Goal: Ask a question

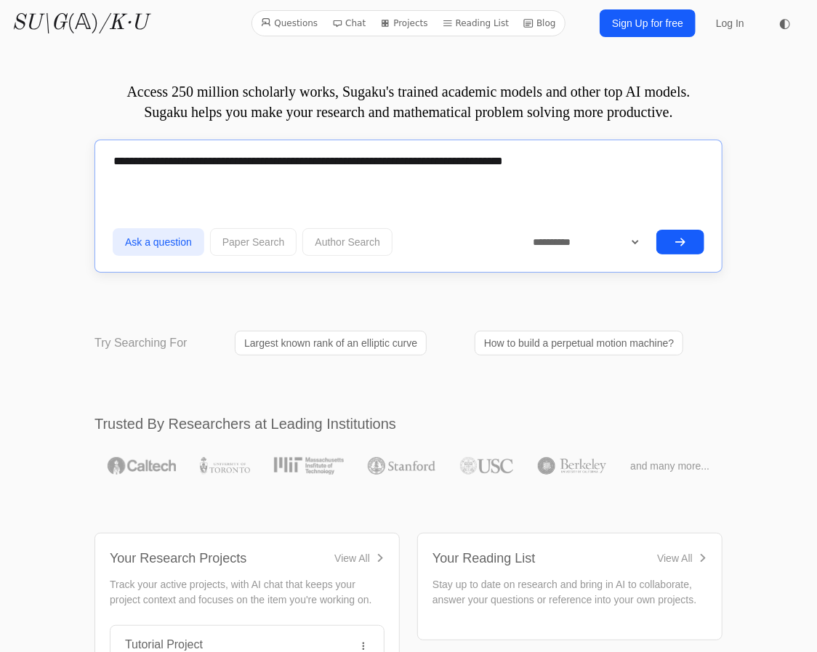
type textarea "**********"
click at [660, 247] on button "submit" at bounding box center [680, 242] width 48 height 25
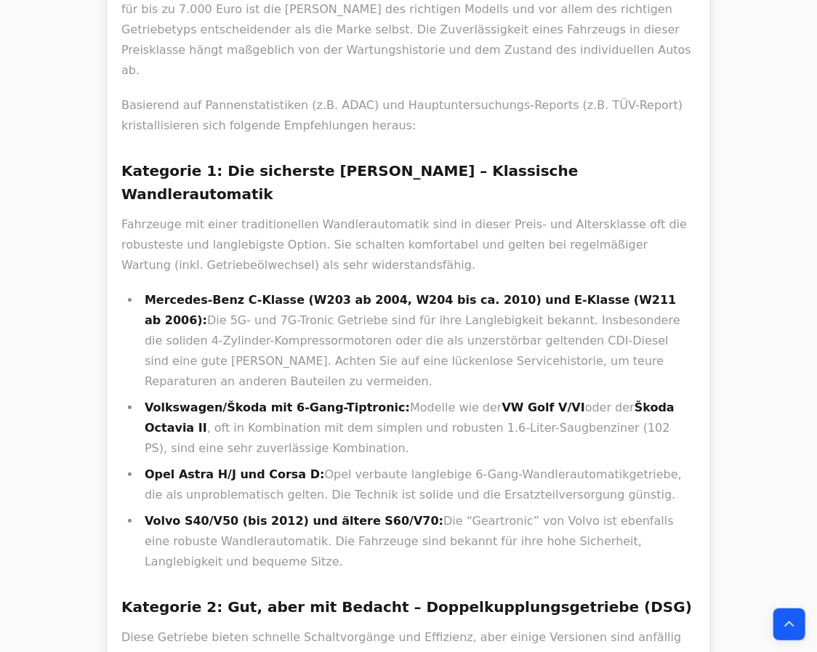
scroll to position [2047, 0]
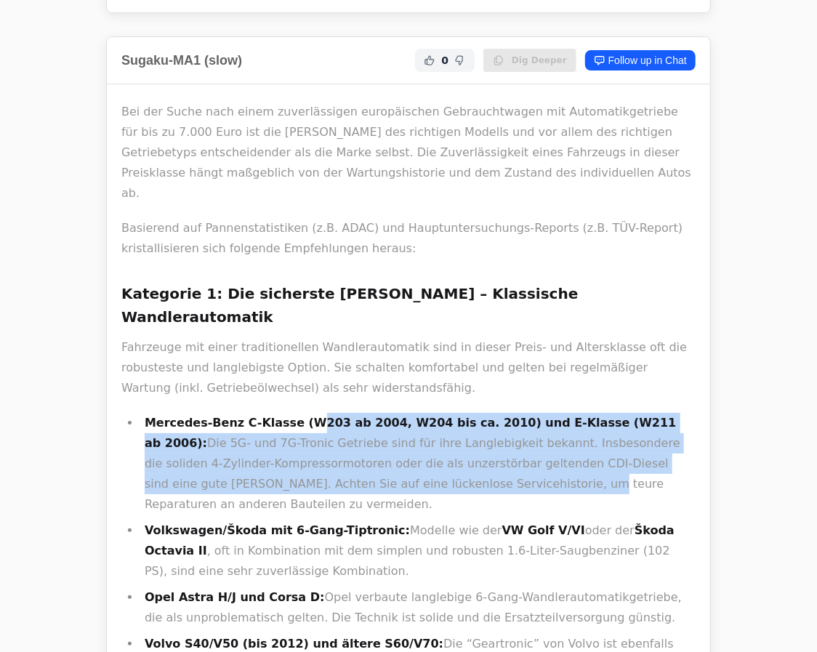
drag, startPoint x: 298, startPoint y: 183, endPoint x: 381, endPoint y: 277, distance: 125.6
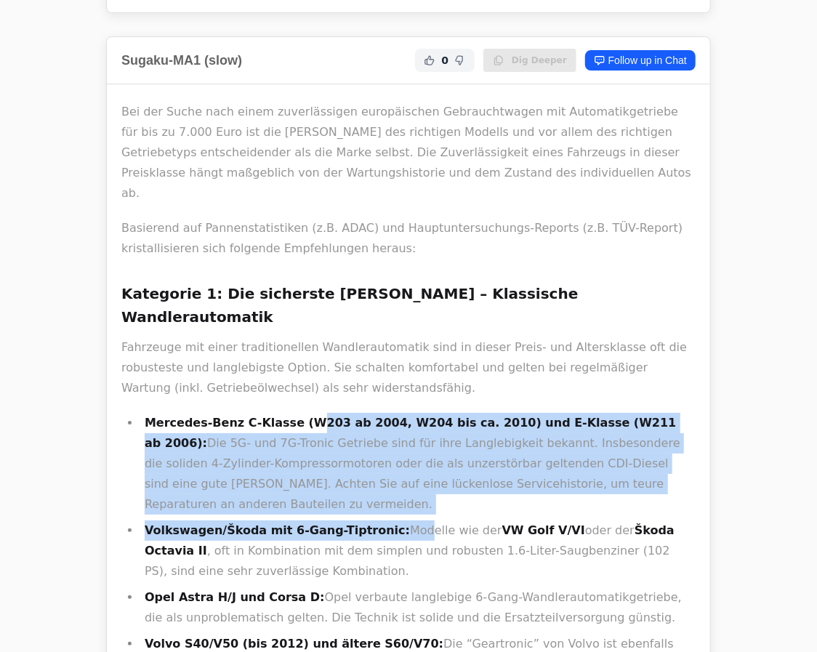
click at [381, 520] on li "Volkswagen/Škoda mit 6-Gang-Tiptronic: Modelle wie der VW Golf V/VI oder der Šk…" at bounding box center [417, 550] width 555 height 61
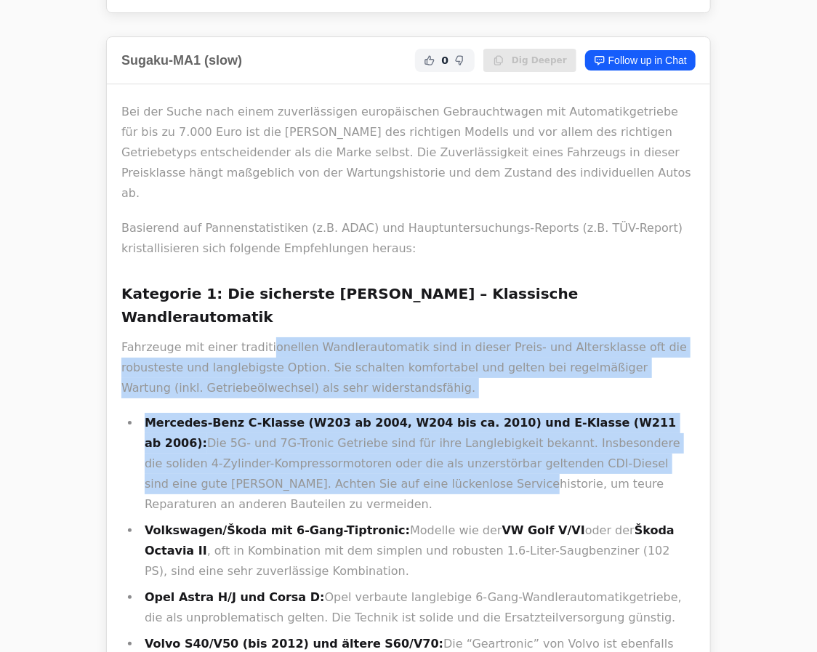
drag, startPoint x: 259, startPoint y: 112, endPoint x: 297, endPoint y: 243, distance: 136.8
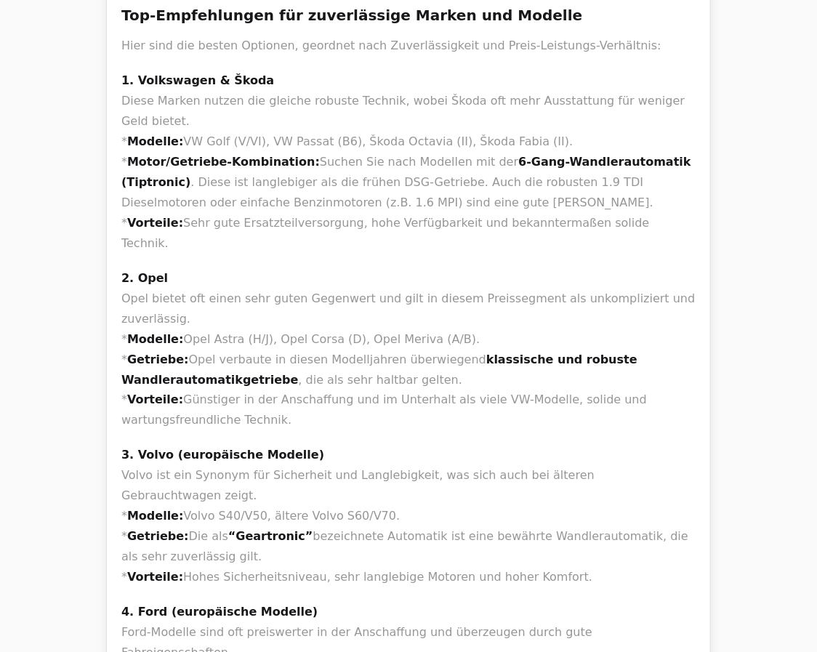
scroll to position [0, 0]
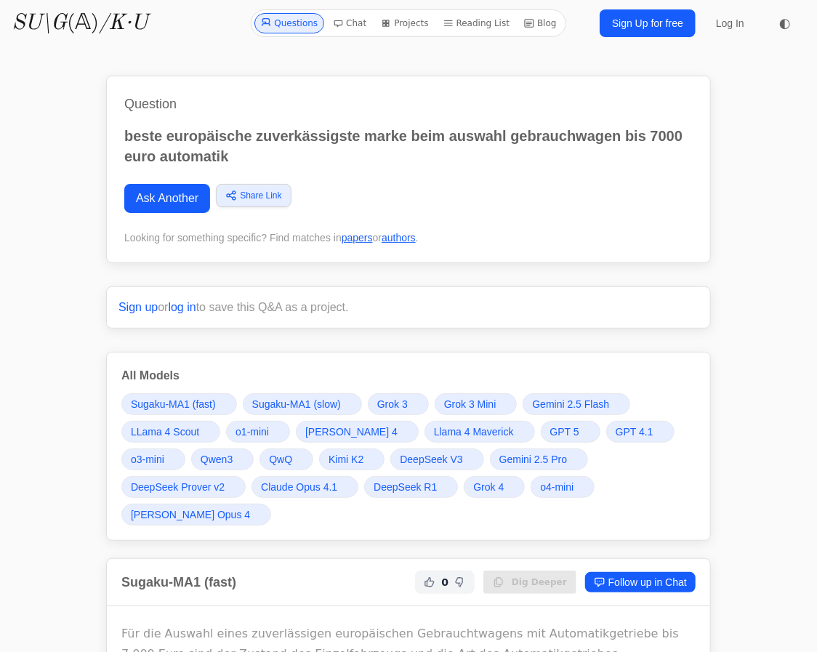
click at [492, 485] on span "Grok 4" at bounding box center [488, 486] width 31 height 15
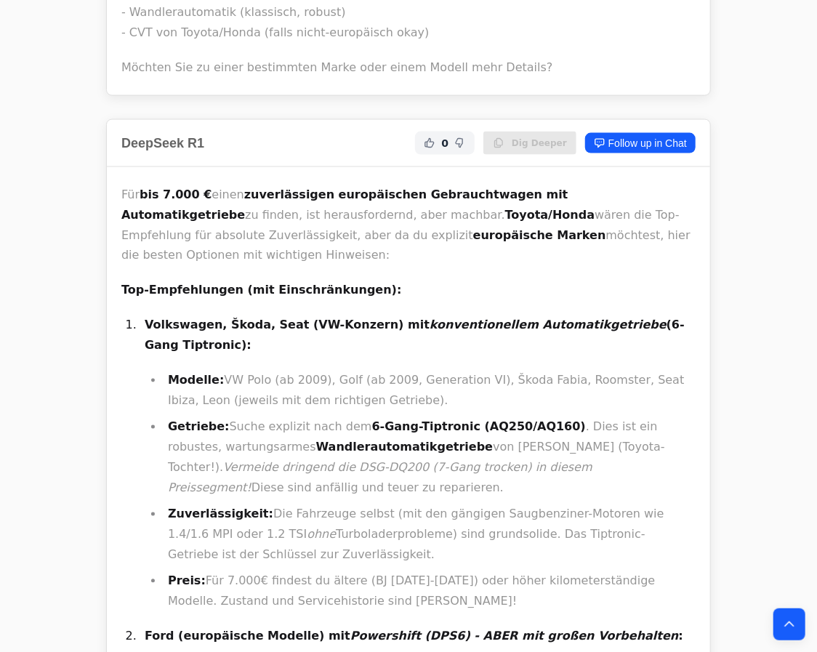
scroll to position [27852, 0]
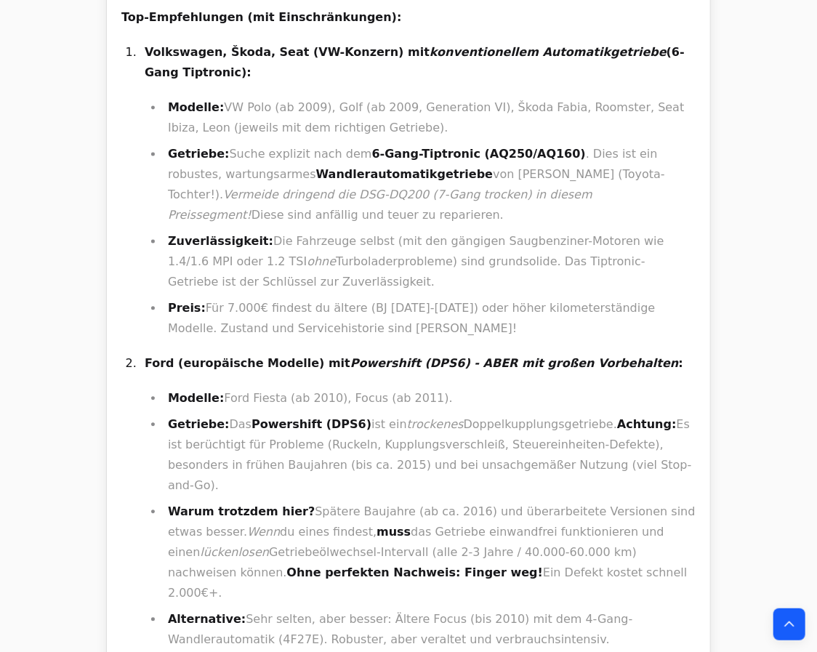
scroll to position [28115, 0]
